Goal: Navigation & Orientation: Find specific page/section

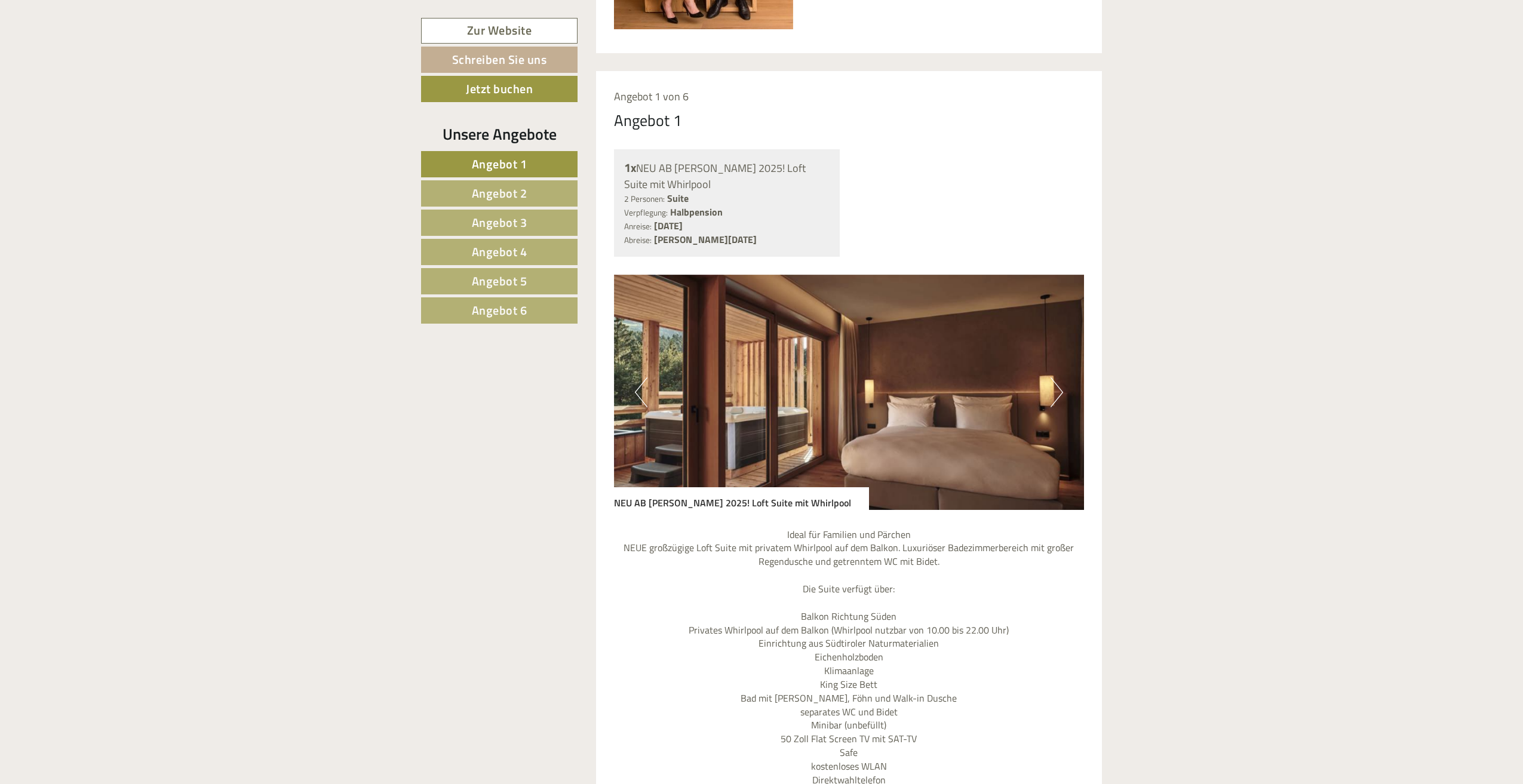
scroll to position [1313, 0]
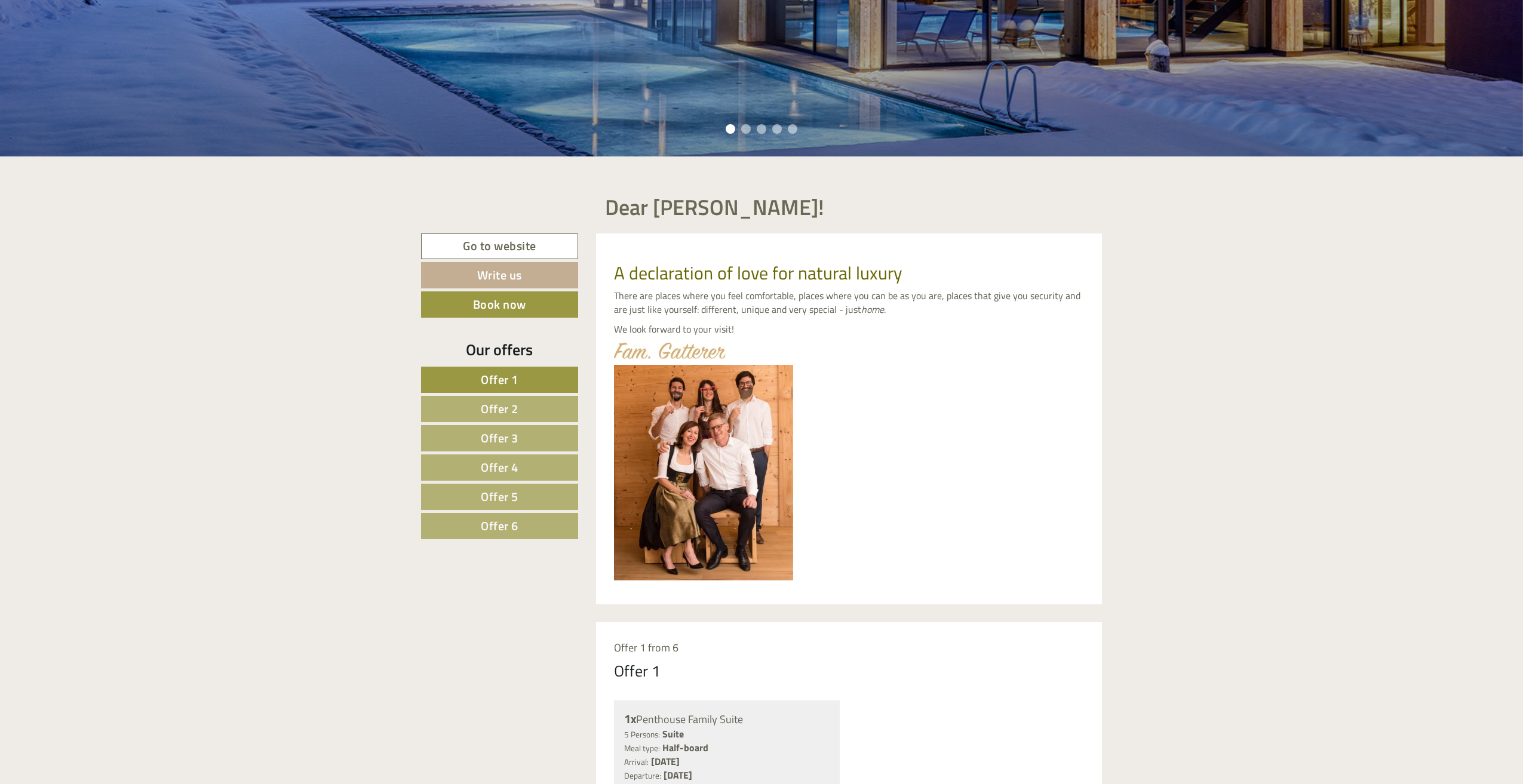
scroll to position [778, 0]
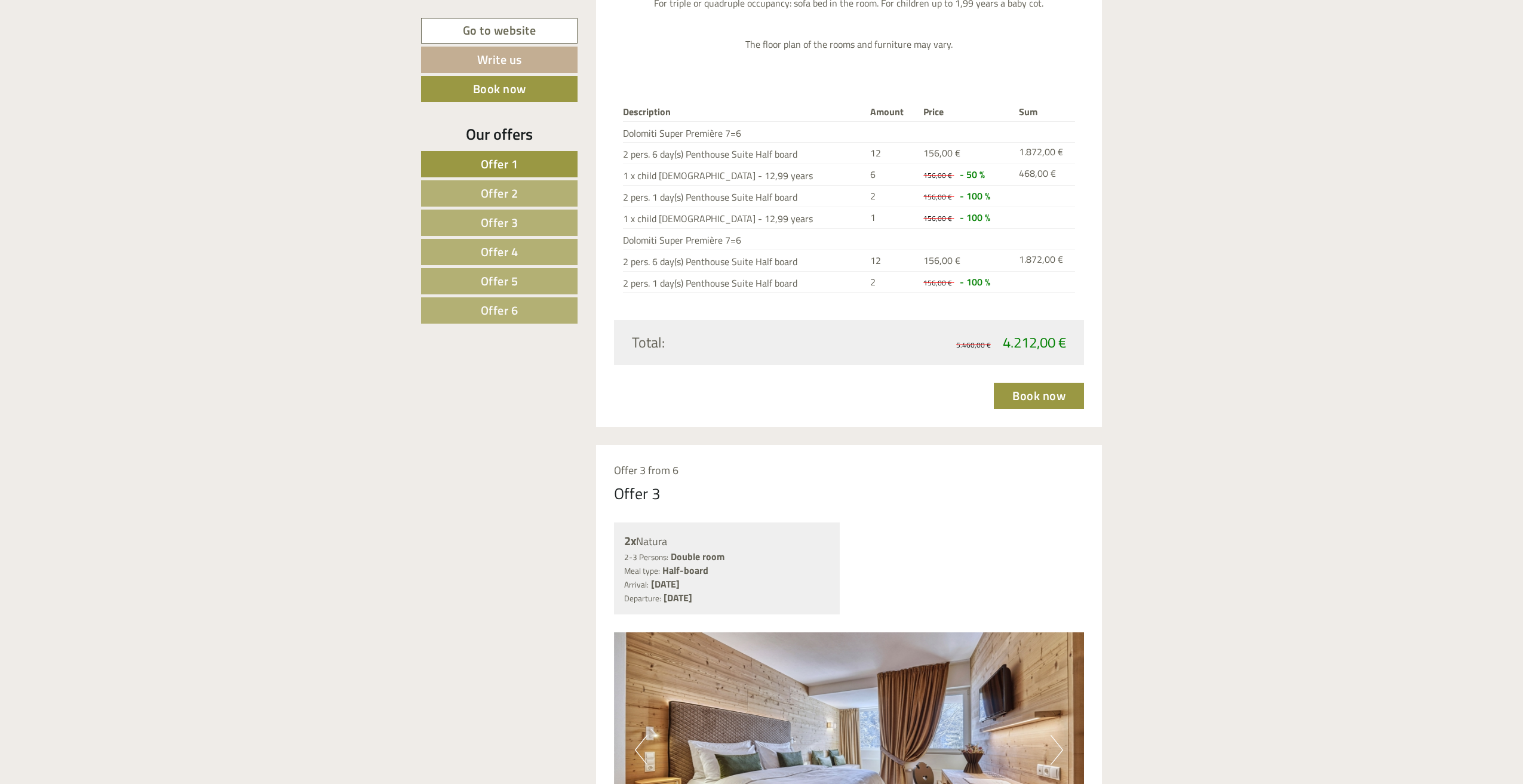
drag, startPoint x: 0, startPoint y: 0, endPoint x: 472, endPoint y: 394, distance: 614.8
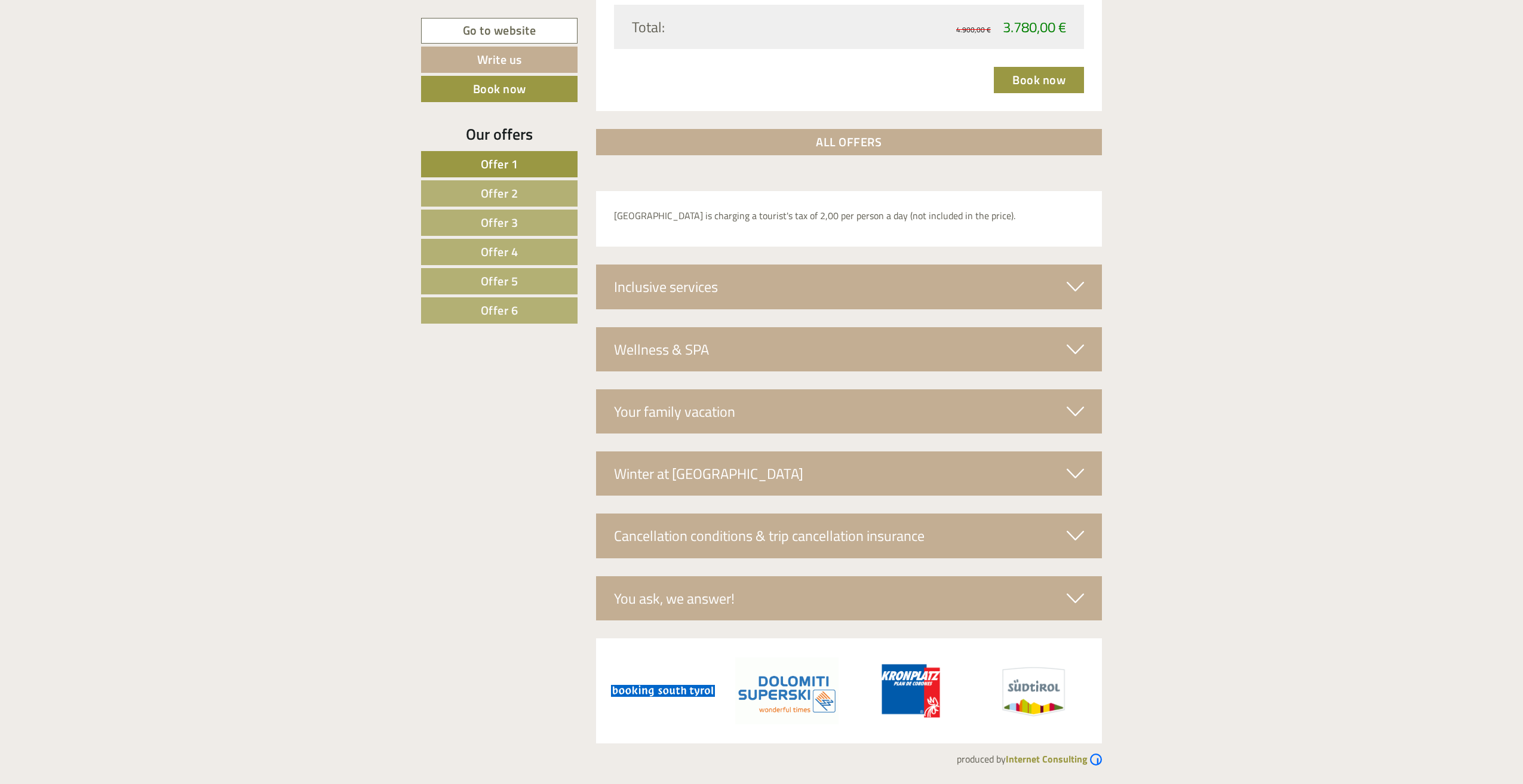
scroll to position [4319, 0]
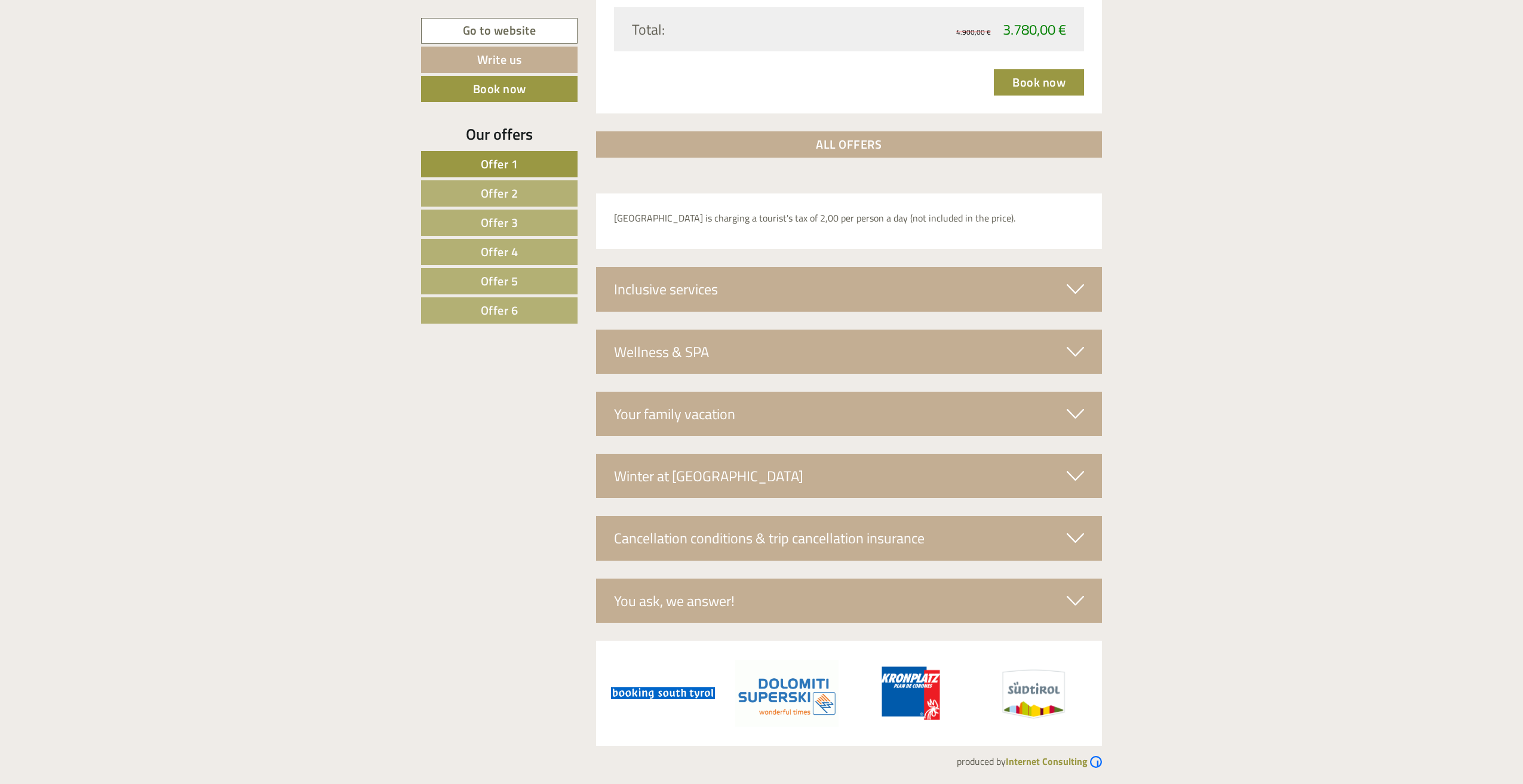
click at [522, 198] on link "Offer 2" at bounding box center [499, 194] width 157 height 26
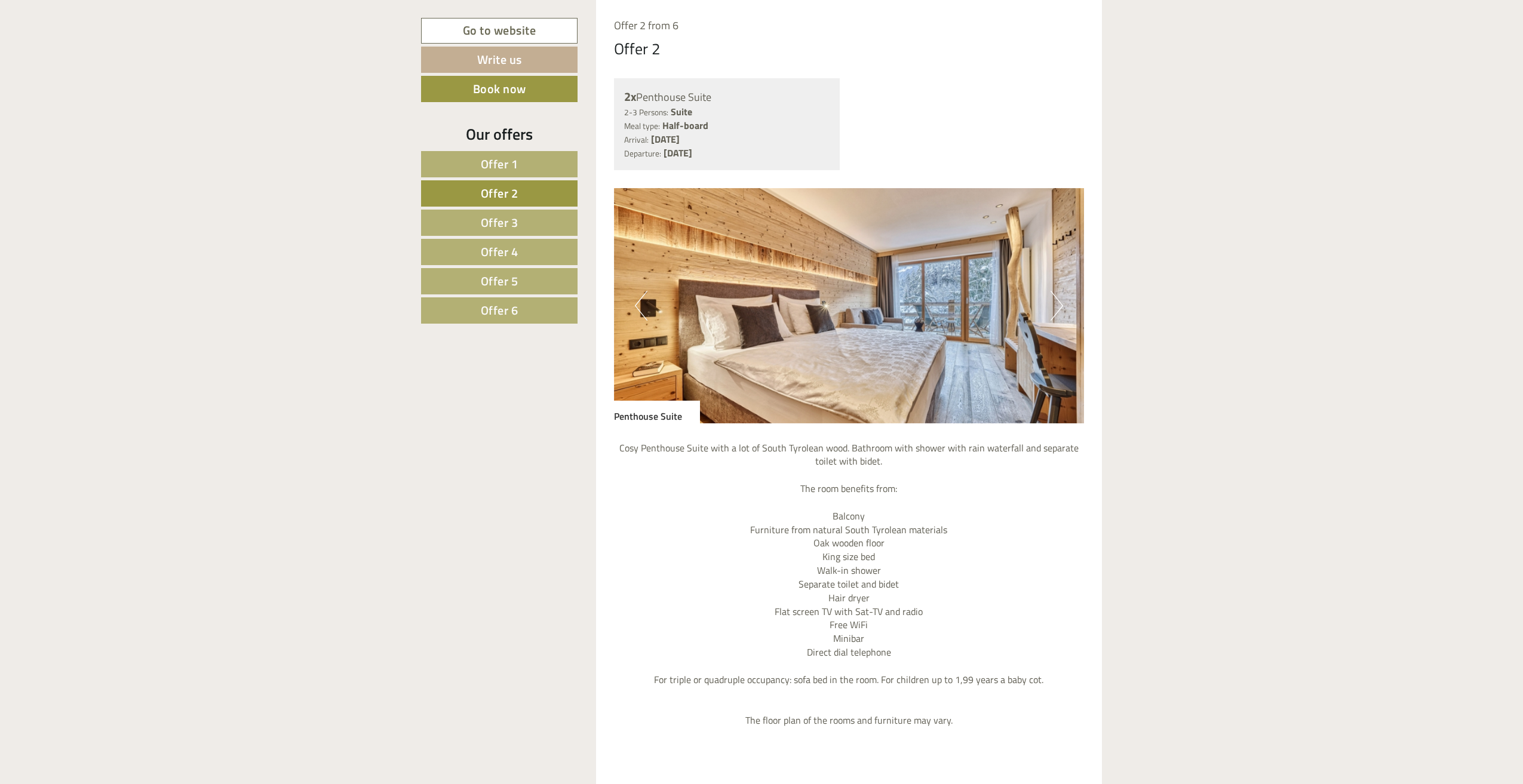
click at [513, 268] on link "Offer 5" at bounding box center [499, 281] width 157 height 26
